Goal: Task Accomplishment & Management: Use online tool/utility

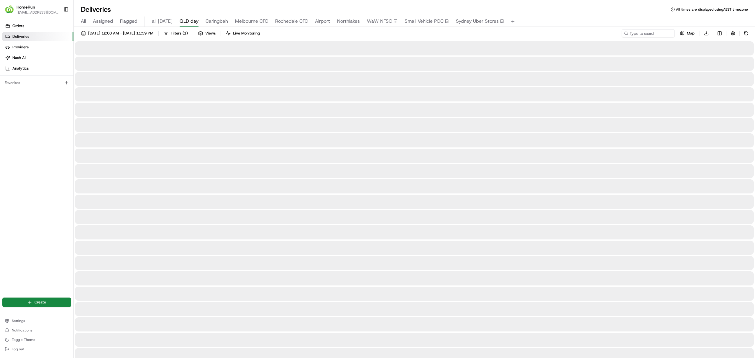
click at [188, 18] on body "HomeRun [EMAIL_ADDRESS][DOMAIN_NAME] Toggle Sidebar Orders Deliveries Providers…" at bounding box center [377, 179] width 755 height 358
click at [189, 19] on span "QLD day" at bounding box center [189, 21] width 19 height 7
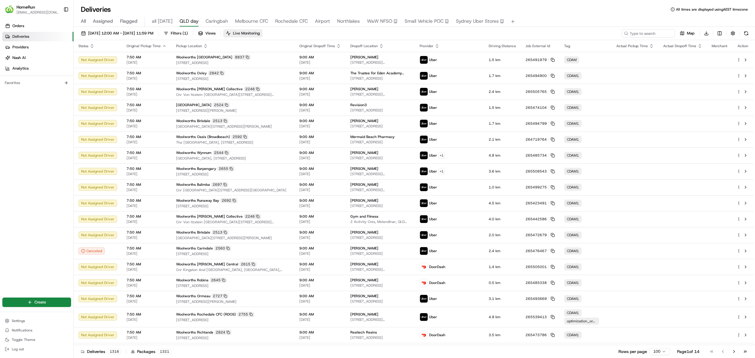
click at [260, 33] on span "Live Monitoring" at bounding box center [246, 33] width 27 height 5
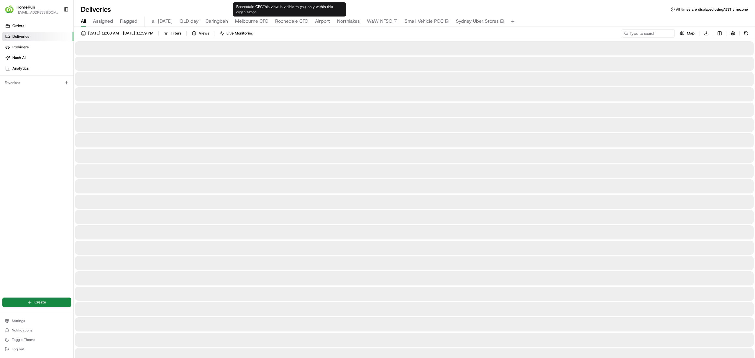
click at [284, 21] on span "Rochedale CFC" at bounding box center [291, 21] width 33 height 7
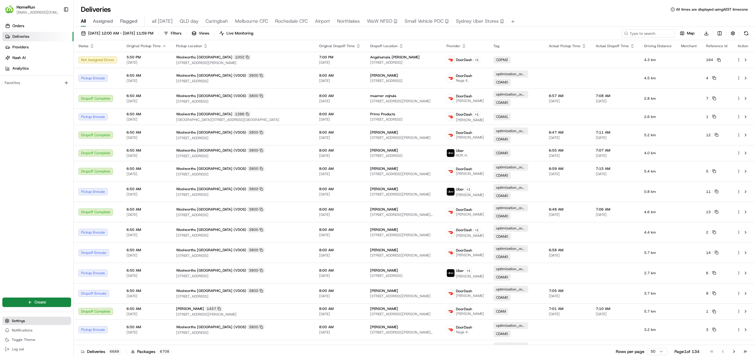
click at [20, 323] on button "Settings" at bounding box center [36, 321] width 69 height 8
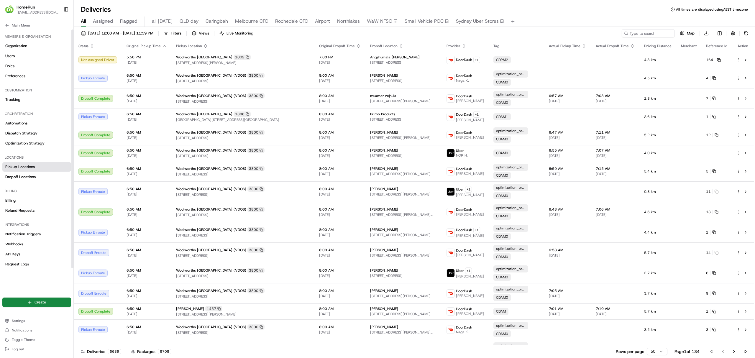
click at [18, 167] on span "Pickup Locations" at bounding box center [19, 166] width 29 height 5
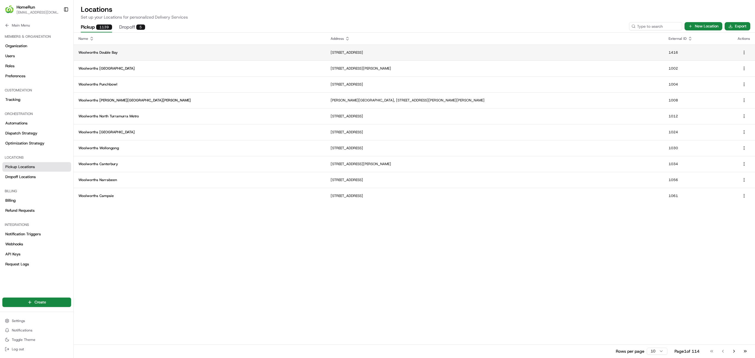
click at [589, 49] on td "Kiaora Lane and Kiaora Road, Double Bay, NSW 2028, AU" at bounding box center [495, 53] width 338 height 16
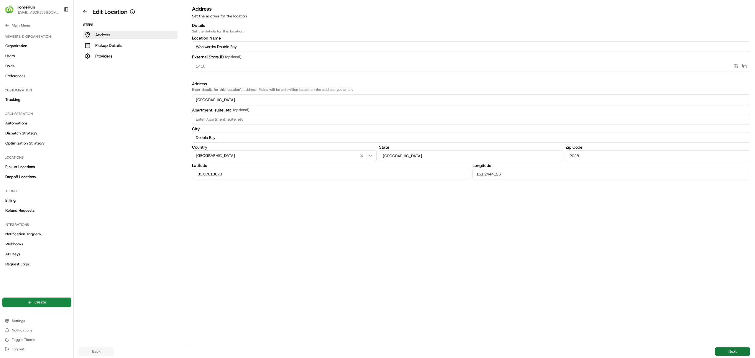
click at [734, 352] on button "Next" at bounding box center [732, 351] width 35 height 8
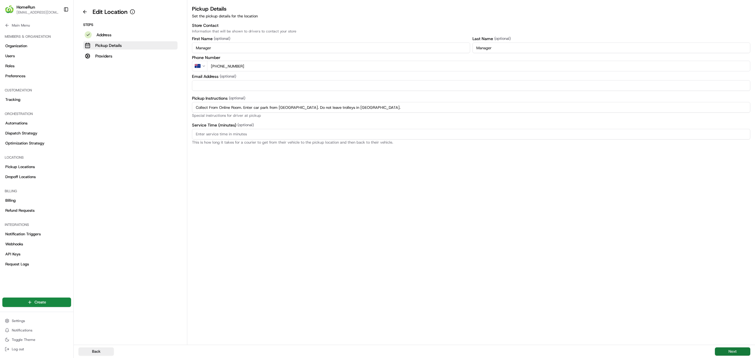
click at [734, 351] on button "Next" at bounding box center [732, 351] width 35 height 8
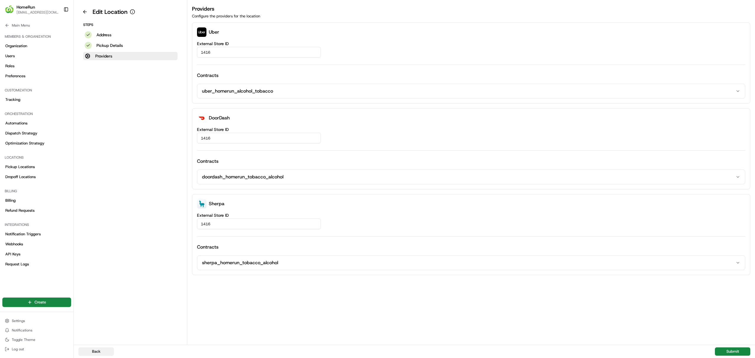
click at [93, 350] on button "Back" at bounding box center [95, 351] width 35 height 8
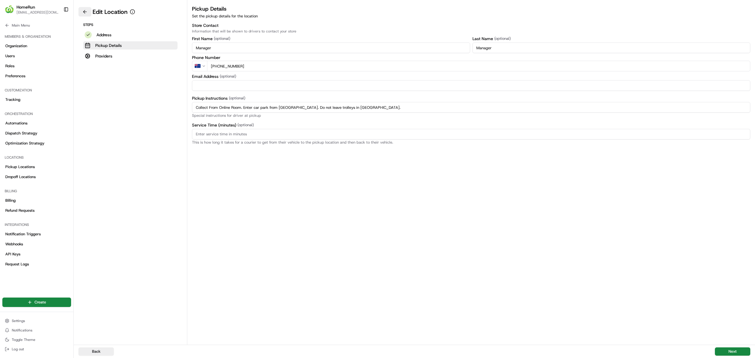
click at [83, 11] on button at bounding box center [84, 11] width 13 height 9
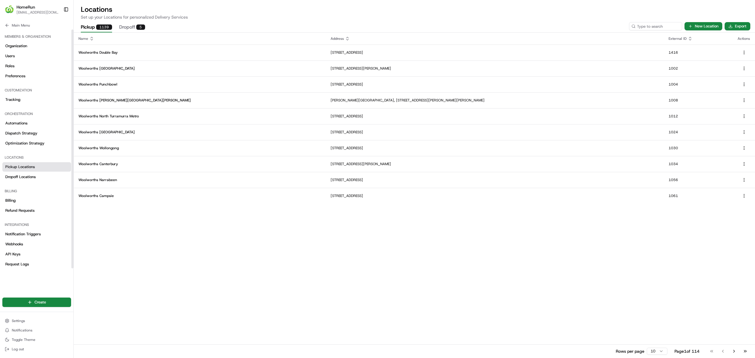
click at [21, 4] on span "HomeRun" at bounding box center [26, 7] width 19 height 6
click at [5, 25] on icon at bounding box center [7, 25] width 5 height 5
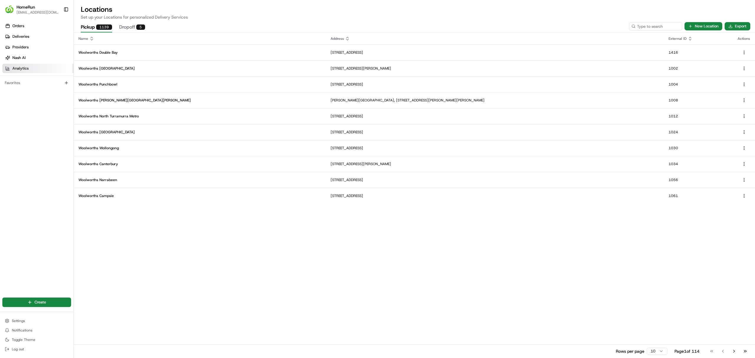
click at [14, 69] on span "Analytics" at bounding box center [20, 68] width 16 height 5
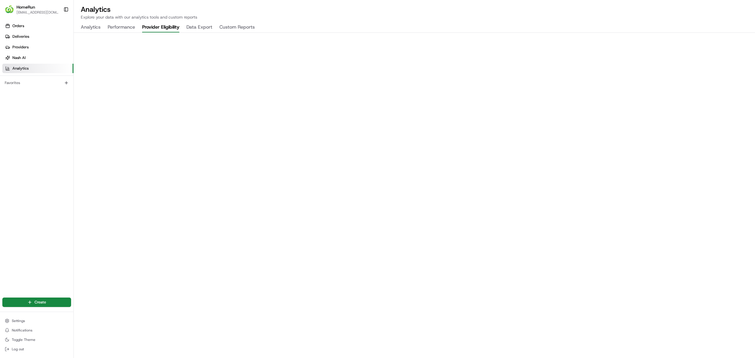
click at [169, 26] on button "Provider Eligibility" at bounding box center [160, 27] width 37 height 10
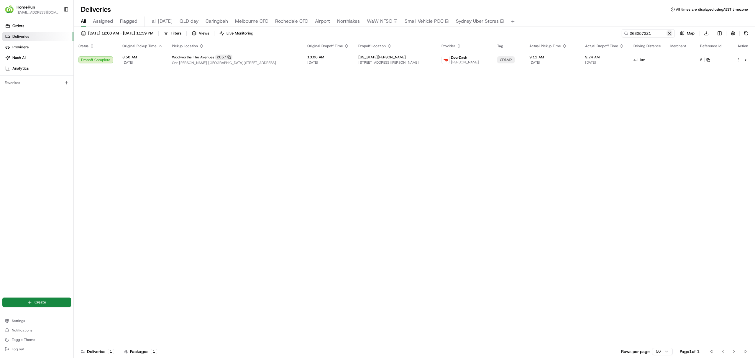
click at [669, 33] on button at bounding box center [669, 33] width 6 height 6
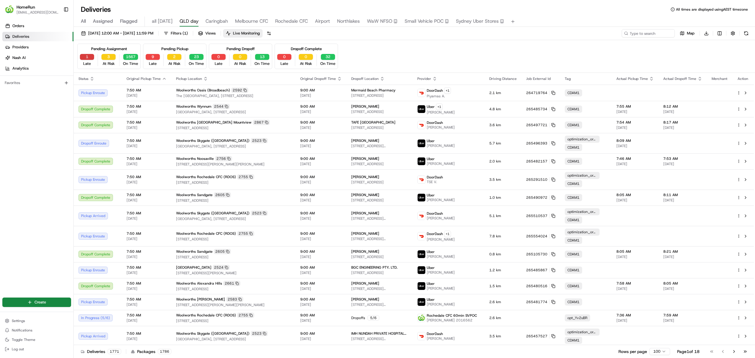
click at [89, 58] on button "1" at bounding box center [87, 57] width 14 height 6
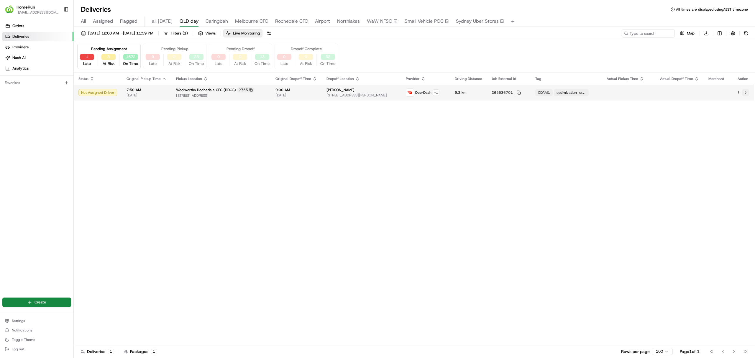
click at [745, 91] on button at bounding box center [745, 92] width 7 height 7
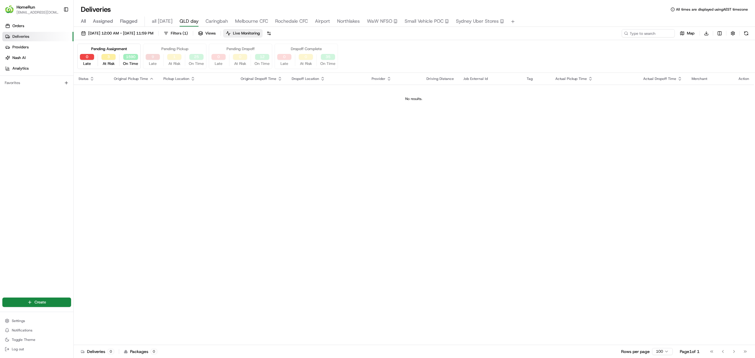
click at [153, 56] on button "9" at bounding box center [153, 57] width 14 height 6
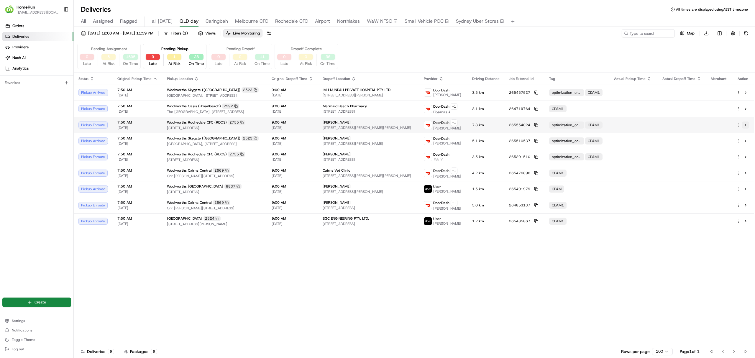
click at [744, 129] on button at bounding box center [745, 124] width 7 height 7
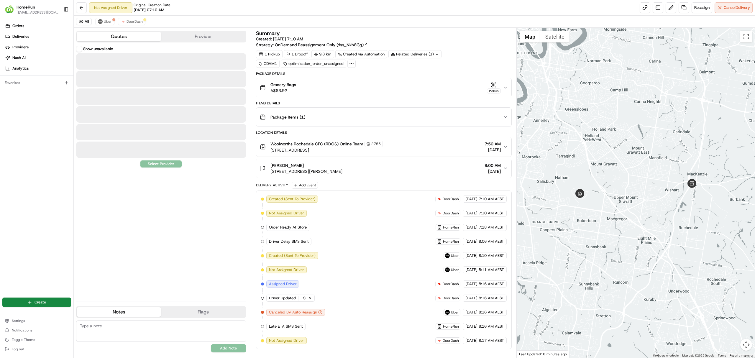
click at [123, 35] on button "Quotes" at bounding box center [119, 36] width 84 height 9
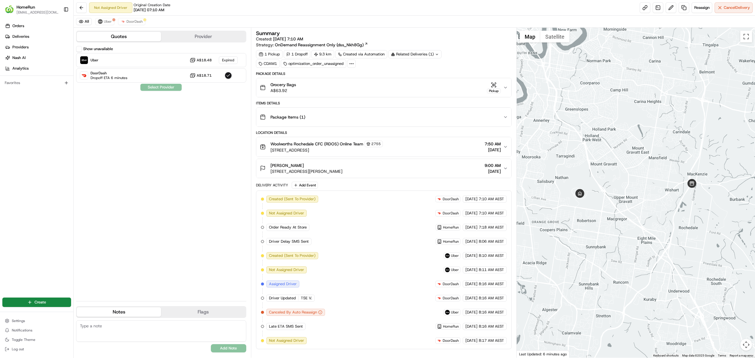
drag, startPoint x: 270, startPoint y: 150, endPoint x: 333, endPoint y: 153, distance: 62.9
click at [333, 153] on span "[STREET_ADDRESS]" at bounding box center [326, 150] width 112 height 6
copy span "11 Interchange Place, Rochedale,"
drag, startPoint x: 272, startPoint y: 173, endPoint x: 316, endPoint y: 176, distance: 44.9
click at [316, 176] on button "Jemima Clare 170 Kessels Rd, Nathan, QLD 4111, AU 9:00 AM 20/08/2025" at bounding box center [383, 168] width 255 height 19
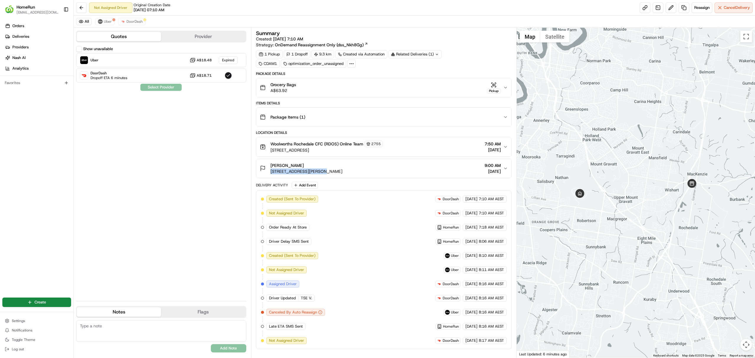
copy span "170 Kessels Rd, Nathan,"
click at [698, 6] on span "Reassign" at bounding box center [701, 7] width 15 height 5
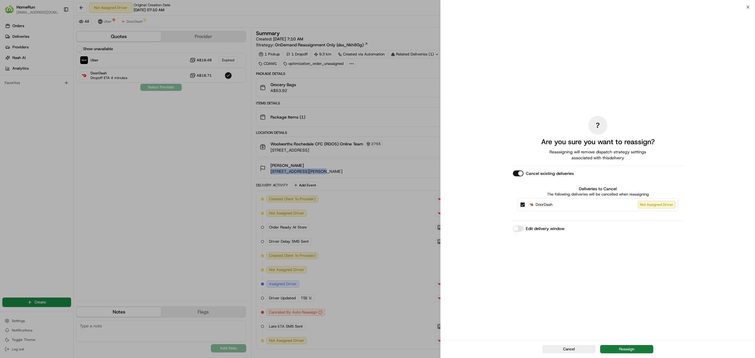
click at [630, 347] on button "Reassign" at bounding box center [626, 349] width 53 height 8
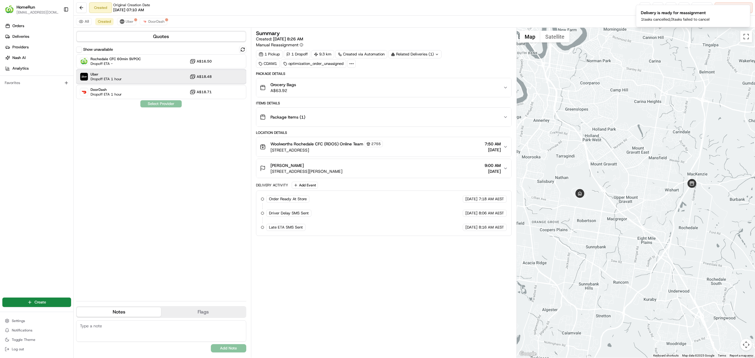
click at [110, 75] on span "Uber" at bounding box center [106, 74] width 31 height 5
click at [157, 105] on button "Assign Provider" at bounding box center [161, 103] width 42 height 7
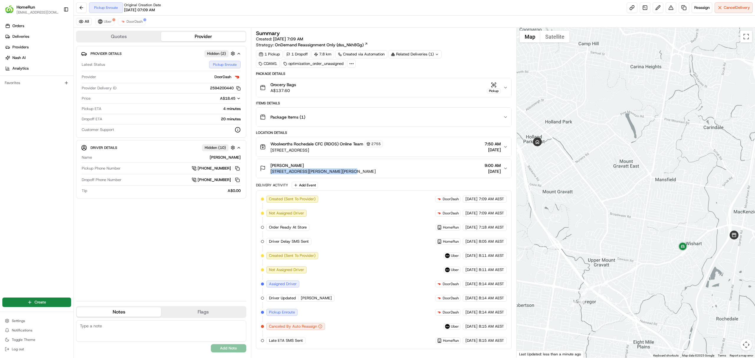
drag, startPoint x: 270, startPoint y: 173, endPoint x: 336, endPoint y: 175, distance: 66.1
click at [336, 174] on span "[STREET_ADDRESS][PERSON_NAME][PERSON_NAME]" at bounding box center [322, 171] width 105 height 6
copy span "[STREET_ADDRESS][PERSON_NAME][PERSON_NAME]"
